Goal: Transaction & Acquisition: Purchase product/service

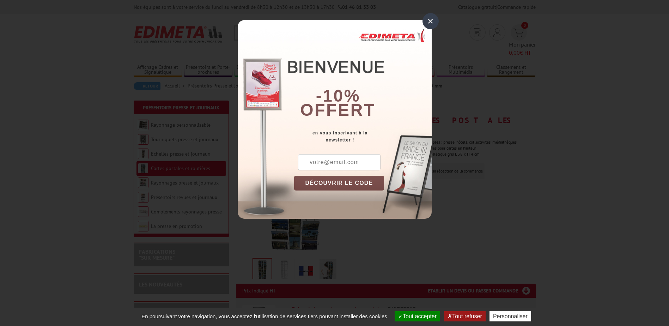
click at [433, 22] on div "×" at bounding box center [430, 21] width 16 height 16
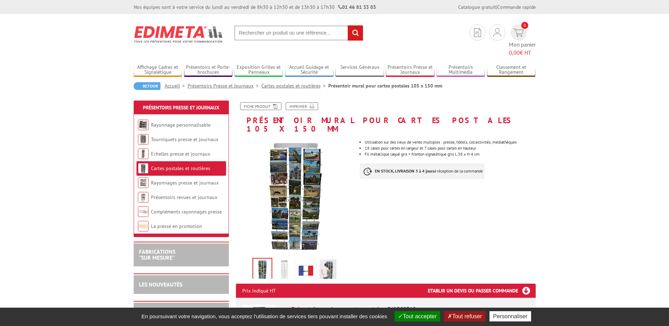
click at [283, 259] on img at bounding box center [284, 270] width 17 height 22
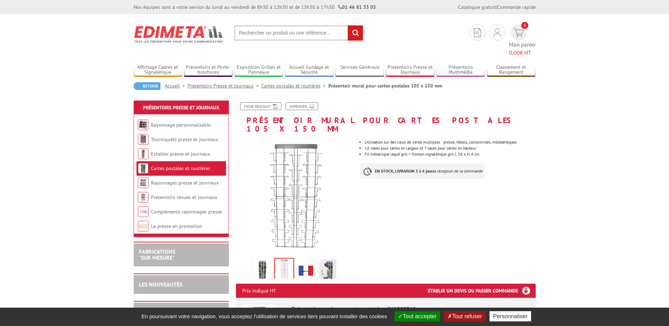
click at [304, 259] on img at bounding box center [306, 270] width 17 height 22
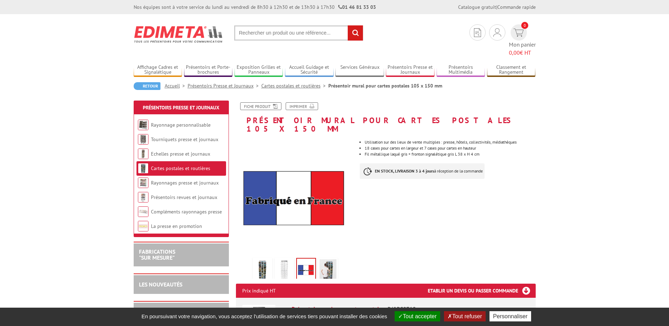
click at [325, 259] on img at bounding box center [327, 270] width 17 height 22
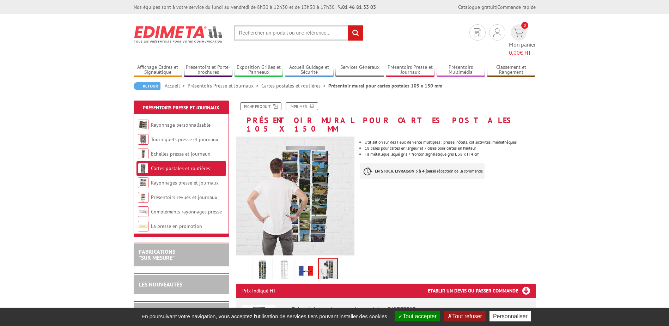
click at [310, 259] on img at bounding box center [306, 270] width 17 height 22
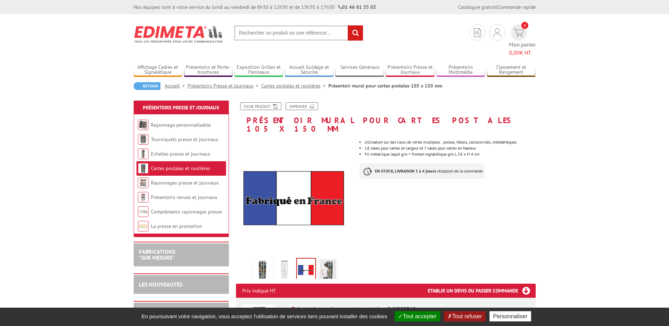
click at [271, 258] on link at bounding box center [262, 270] width 20 height 25
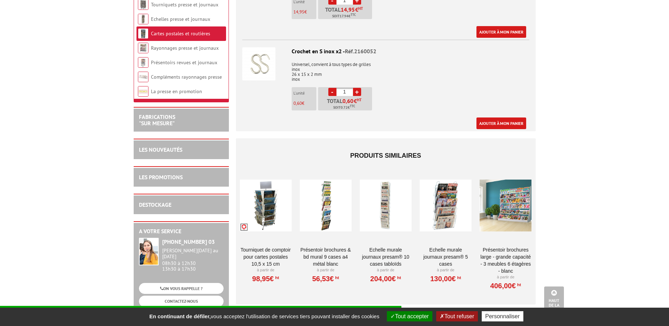
scroll to position [458, 0]
